Goal: Contribute content: Add original content to the website for others to see

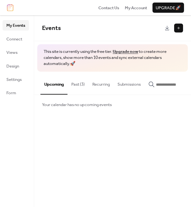
click at [179, 29] on button at bounding box center [178, 28] width 9 height 9
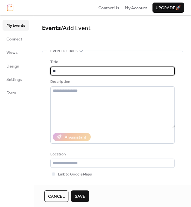
type input "*"
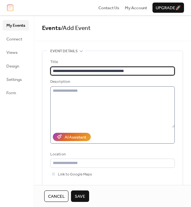
type input "**********"
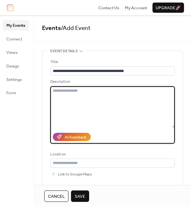
click at [83, 92] on textarea at bounding box center [112, 106] width 124 height 41
paste textarea "**********"
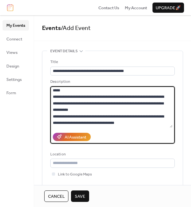
scroll to position [731, 0]
type textarea "**********"
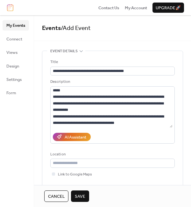
click at [82, 196] on span "Save" at bounding box center [80, 196] width 10 height 6
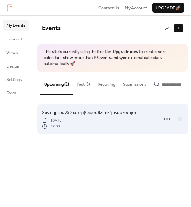
click at [134, 114] on span "Σαν σήμερα 25 Σεπτεμβρίου αθλητική ανασκόπηση" at bounding box center [89, 112] width 95 height 6
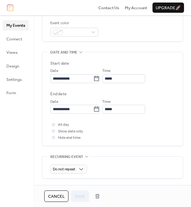
scroll to position [168, 0]
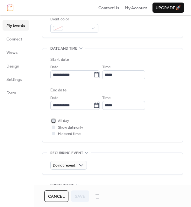
click at [54, 121] on div at bounding box center [53, 120] width 3 height 3
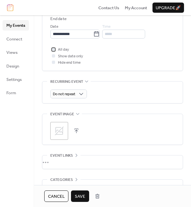
scroll to position [244, 0]
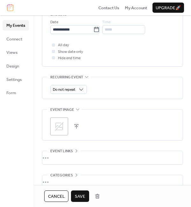
click at [67, 128] on div ";" at bounding box center [59, 126] width 18 height 18
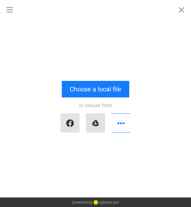
scroll to position [0, 0]
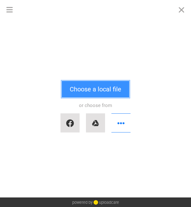
click at [96, 96] on button "Choose a local file" at bounding box center [95, 89] width 67 height 17
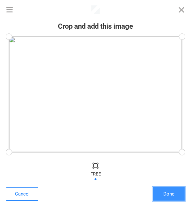
click at [170, 192] on button "Done" at bounding box center [169, 193] width 32 height 13
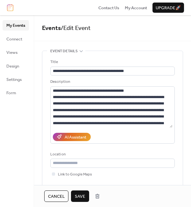
click at [82, 196] on span "Save" at bounding box center [80, 196] width 10 height 6
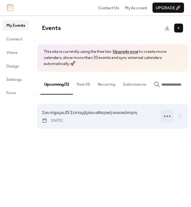
click at [166, 118] on icon at bounding box center [167, 116] width 10 height 10
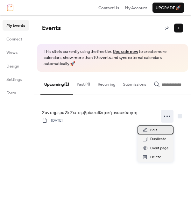
click at [159, 130] on div "Edit" at bounding box center [155, 129] width 36 height 9
